Goal: Task Accomplishment & Management: Use online tool/utility

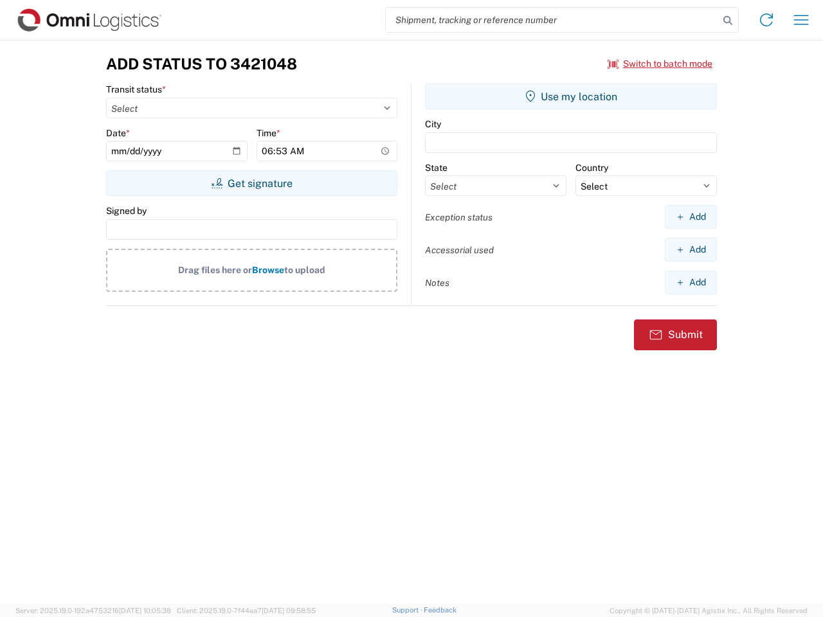
click at [552, 20] on input "search" at bounding box center [552, 20] width 333 height 24
click at [728, 21] on icon at bounding box center [728, 21] width 18 height 18
click at [766, 20] on icon at bounding box center [766, 20] width 21 height 21
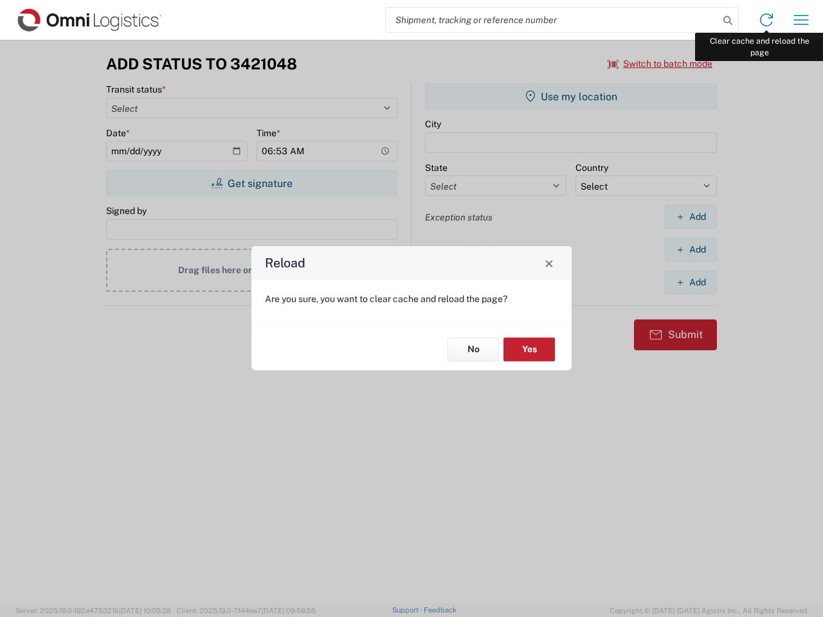
click at [801, 20] on div "Reload Are you sure, you want to clear cache and reload the page? No Yes" at bounding box center [411, 308] width 823 height 617
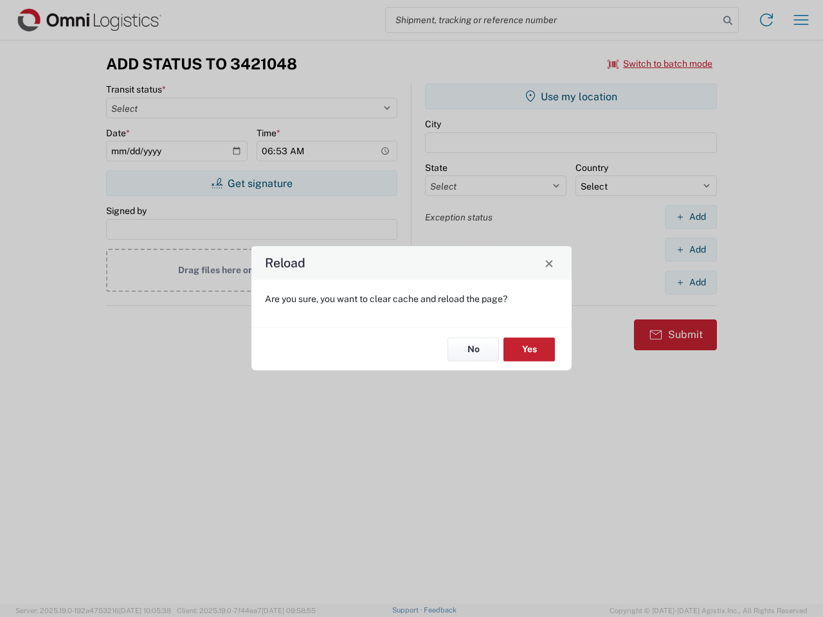
click at [660, 64] on div "Reload Are you sure, you want to clear cache and reload the page? No Yes" at bounding box center [411, 308] width 823 height 617
click at [251, 183] on div "Reload Are you sure, you want to clear cache and reload the page? No Yes" at bounding box center [411, 308] width 823 height 617
click at [571, 96] on div "Reload Are you sure, you want to clear cache and reload the page? No Yes" at bounding box center [411, 308] width 823 height 617
click at [691, 217] on div "Reload Are you sure, you want to clear cache and reload the page? No Yes" at bounding box center [411, 308] width 823 height 617
click at [691, 249] on div "Reload Are you sure, you want to clear cache and reload the page? No Yes" at bounding box center [411, 308] width 823 height 617
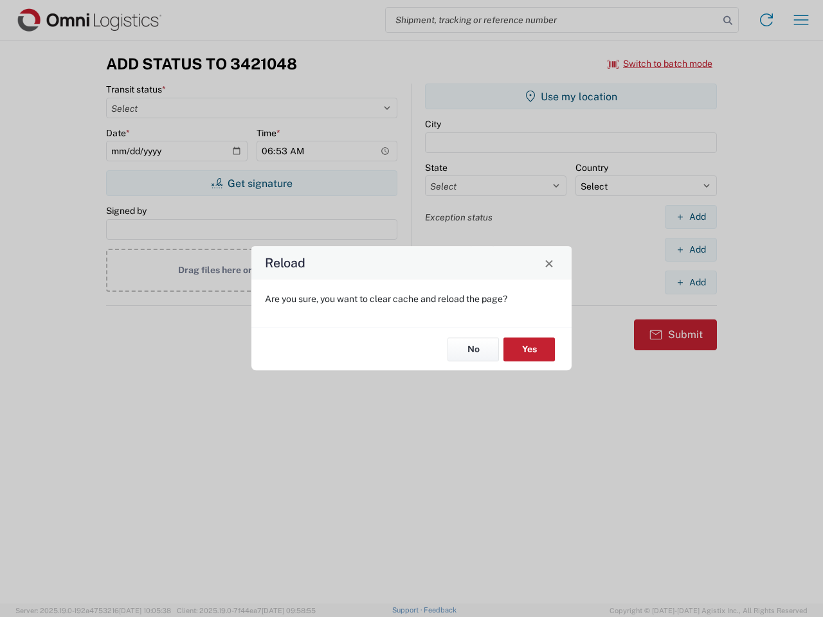
click at [691, 282] on div "Reload Are you sure, you want to clear cache and reload the page? No Yes" at bounding box center [411, 308] width 823 height 617
